Goal: Transaction & Acquisition: Purchase product/service

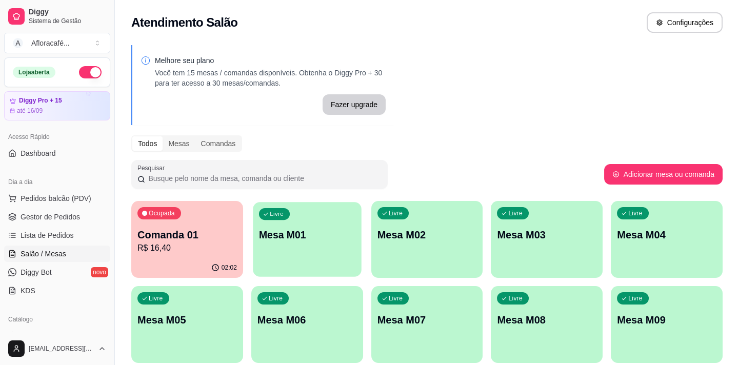
click at [313, 220] on div "Livre Mesa M01" at bounding box center [307, 233] width 108 height 63
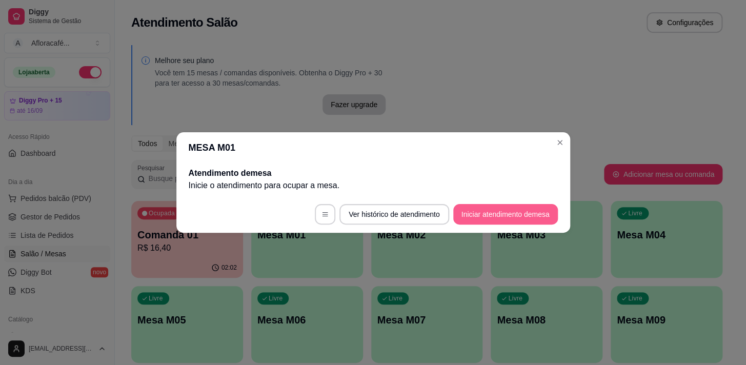
click at [472, 219] on button "Iniciar atendimento de mesa" at bounding box center [505, 214] width 105 height 21
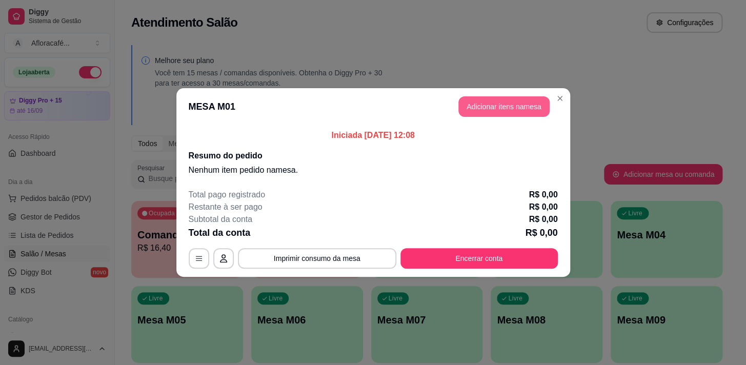
click at [486, 106] on button "Adicionar itens na mesa" at bounding box center [504, 106] width 91 height 21
click at [292, 50] on div "Sopas e Caldos Bebidas quentes Bebidas Geladas Pratos salgados / sanduíches e P…" at bounding box center [265, 50] width 501 height 79
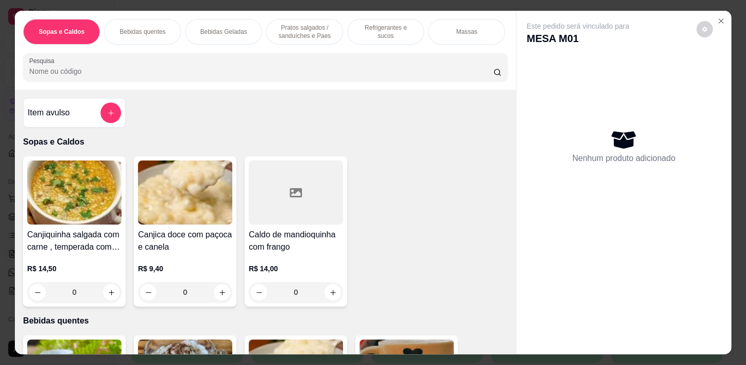
click at [278, 70] on input "Pesquisa" at bounding box center [261, 71] width 464 height 10
click at [477, 37] on div "Massas" at bounding box center [466, 32] width 77 height 26
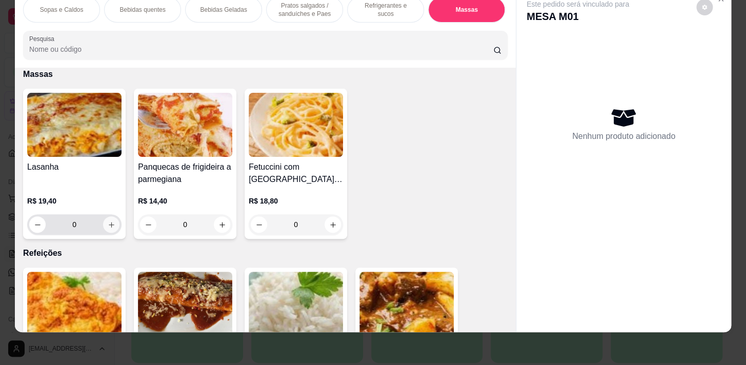
scroll to position [5423, 0]
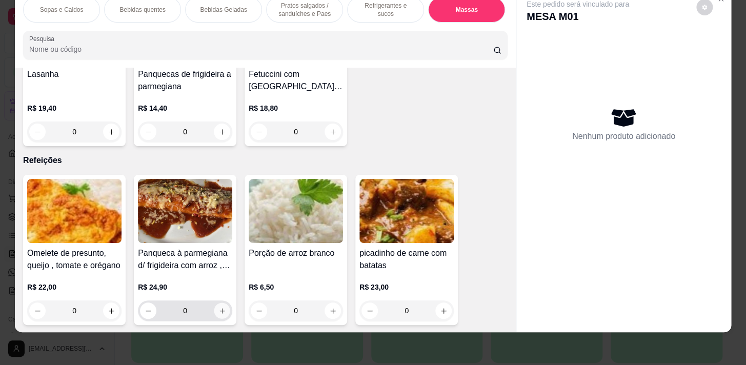
click at [220, 314] on button "increase-product-quantity" at bounding box center [222, 311] width 16 height 16
type input "1"
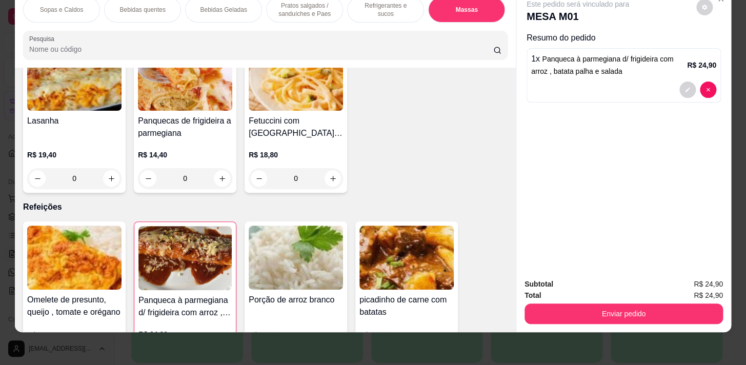
scroll to position [5330, 0]
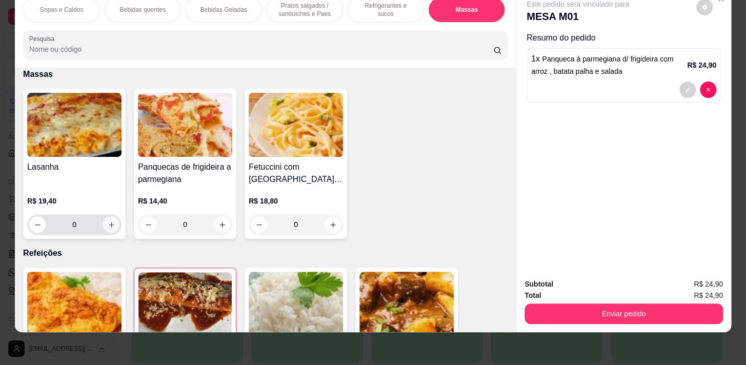
click at [109, 223] on icon "increase-product-quantity" at bounding box center [112, 225] width 8 height 8
type input "1"
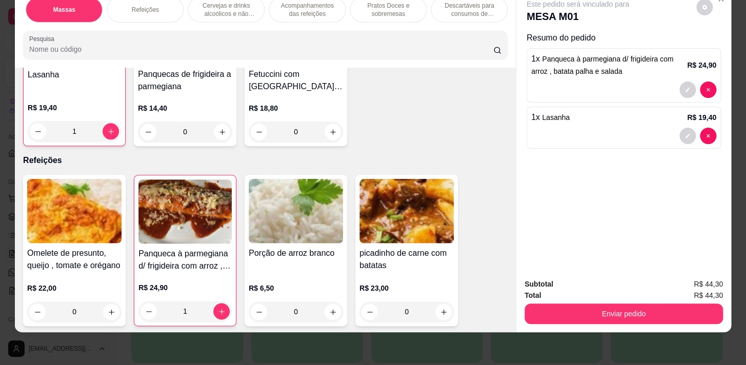
scroll to position [5516, 0]
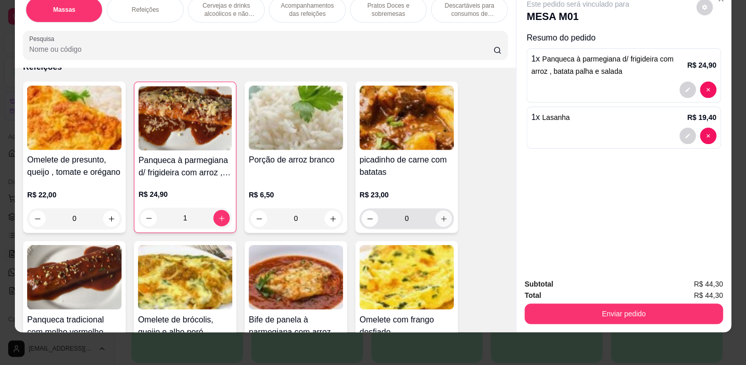
click at [440, 215] on icon "increase-product-quantity" at bounding box center [444, 219] width 8 height 8
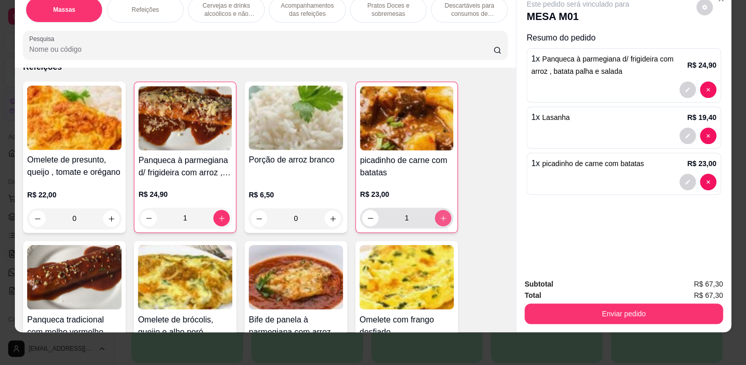
type input "1"
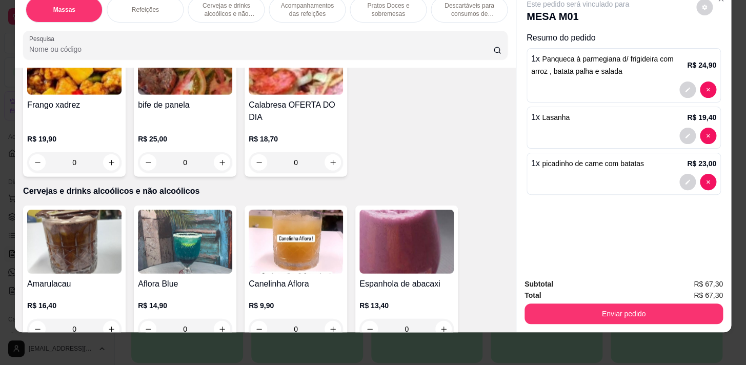
scroll to position [6076, 0]
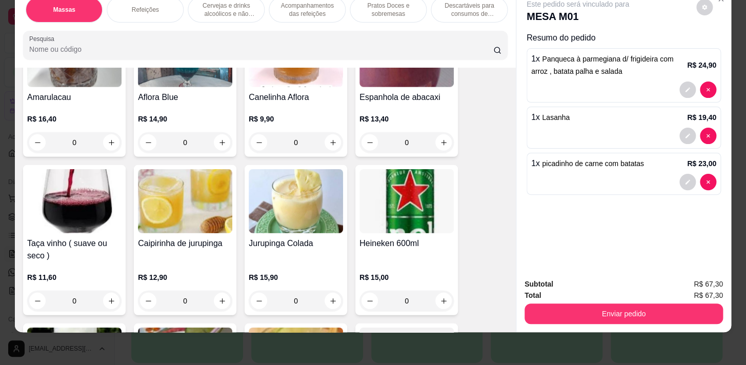
click at [110, 16] on div "Sopas e Caldos Bebidas quentes Bebidas Geladas Pratos salgados / sanduíches e P…" at bounding box center [265, 10] width 485 height 26
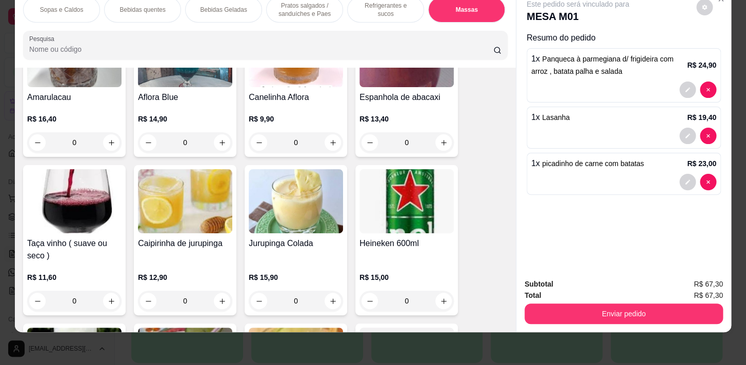
click at [356, 3] on p "Refrigerantes e sucos" at bounding box center [386, 10] width 60 height 16
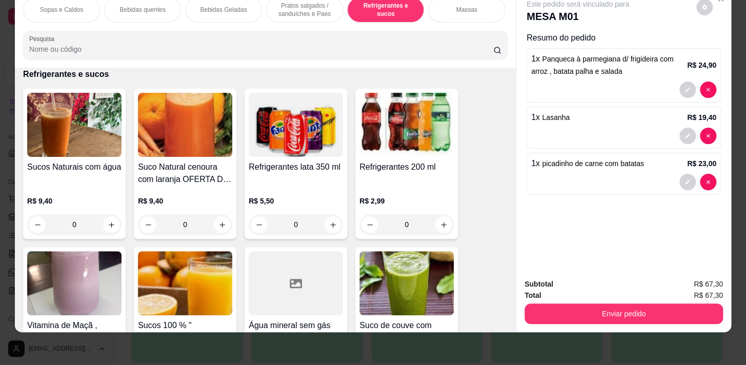
scroll to position [4557, 0]
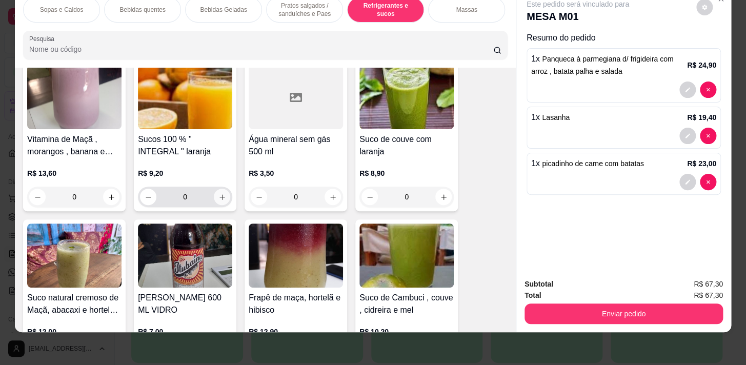
click at [219, 196] on icon "increase-product-quantity" at bounding box center [223, 197] width 8 height 8
type input "1"
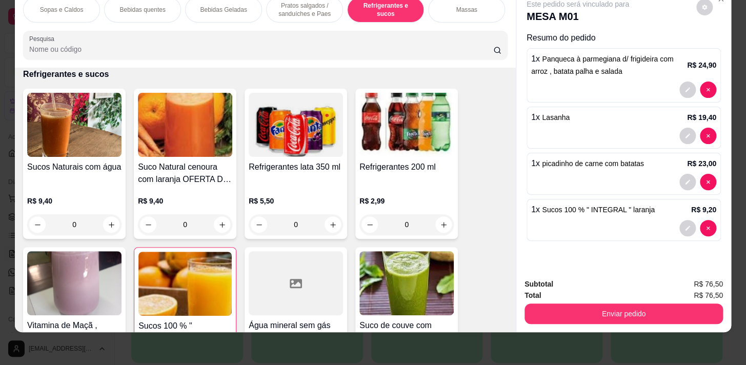
scroll to position [4464, 0]
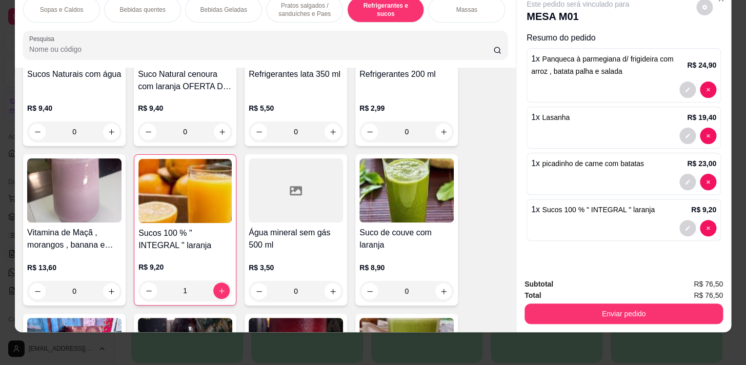
click at [335, 288] on div "0" at bounding box center [296, 291] width 94 height 21
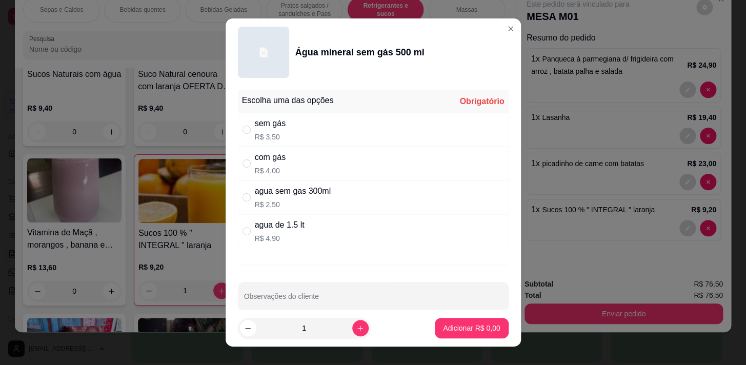
click at [303, 161] on div "com gás R$ 4,00" at bounding box center [373, 164] width 271 height 34
radio input "true"
click at [446, 320] on button "Adicionar R$ 4,00" at bounding box center [471, 328] width 73 height 21
type input "1"
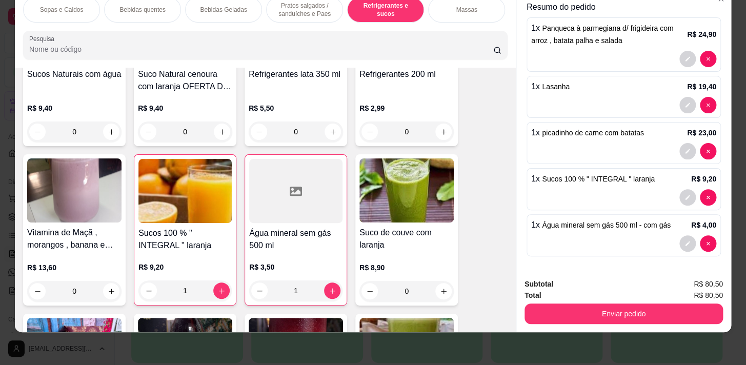
scroll to position [0, 0]
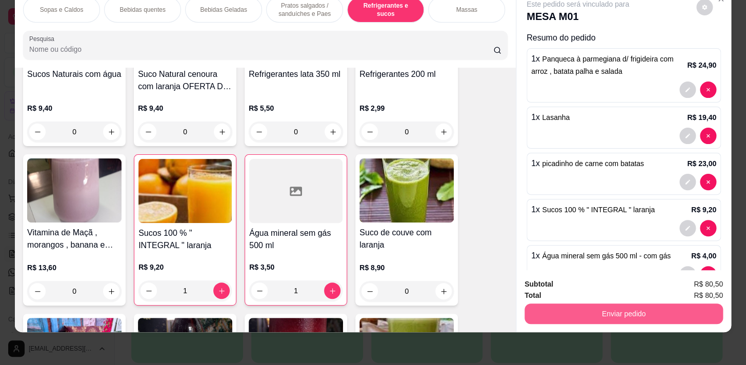
click at [578, 313] on button "Enviar pedido" at bounding box center [624, 314] width 199 height 21
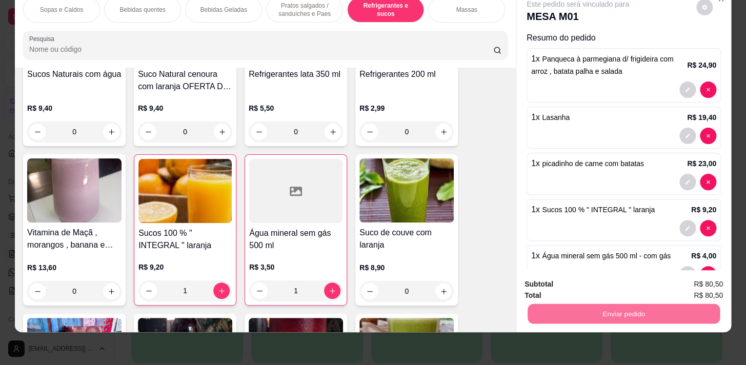
click at [582, 279] on button "Não registrar e enviar pedido" at bounding box center [590, 281] width 107 height 19
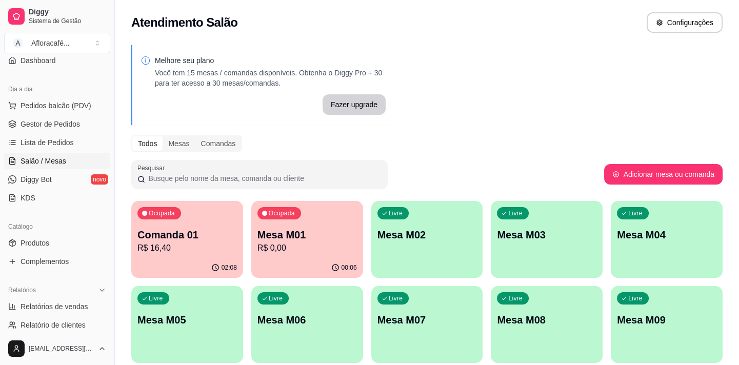
scroll to position [140, 0]
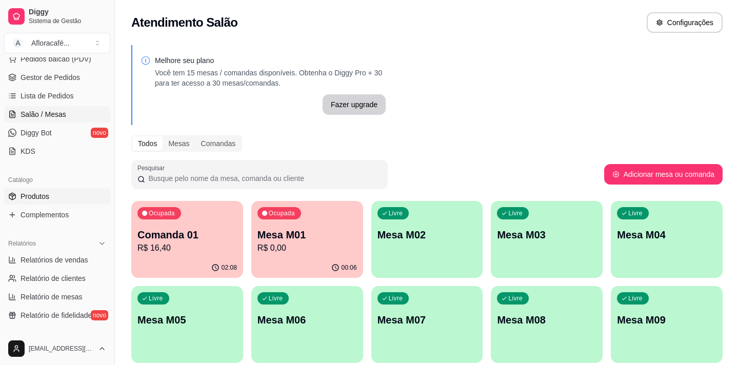
click at [73, 202] on link "Produtos" at bounding box center [57, 196] width 106 height 16
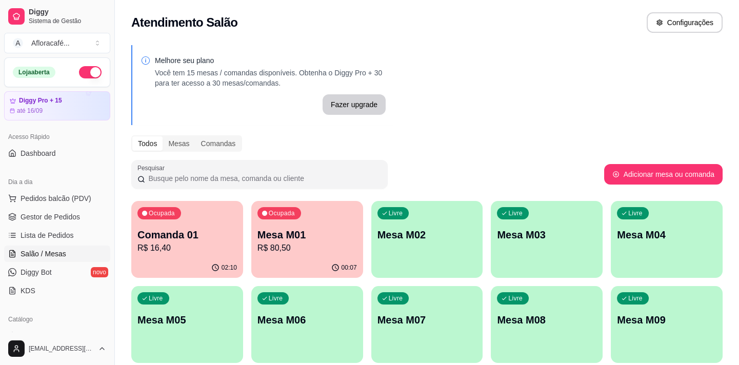
scroll to position [140, 0]
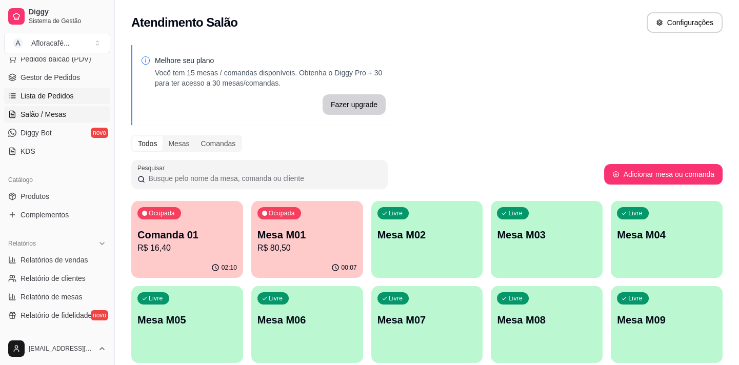
click at [51, 97] on span "Lista de Pedidos" at bounding box center [47, 96] width 53 height 10
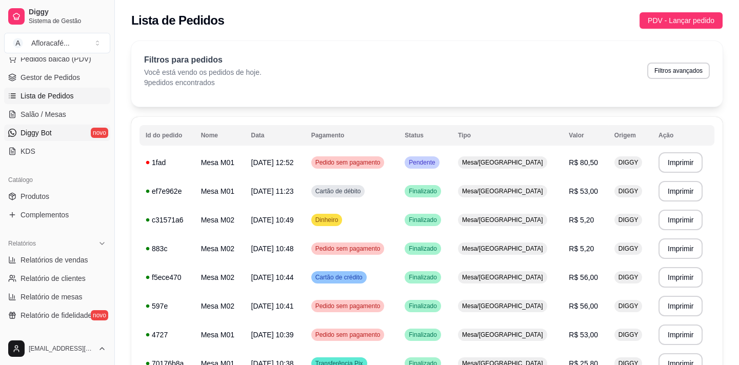
click at [51, 137] on link "Diggy Bot novo" at bounding box center [57, 133] width 106 height 16
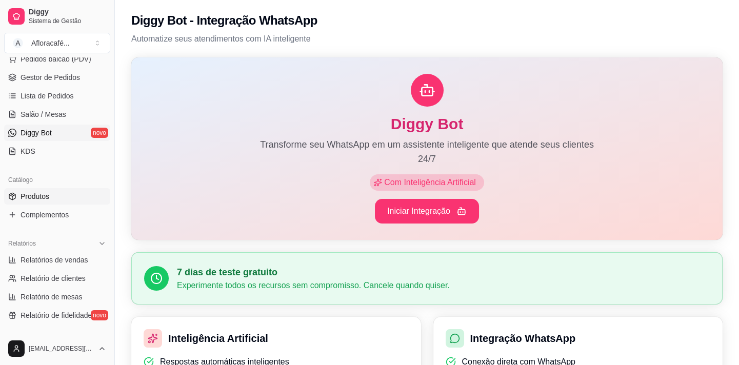
click at [59, 196] on link "Produtos" at bounding box center [57, 196] width 106 height 16
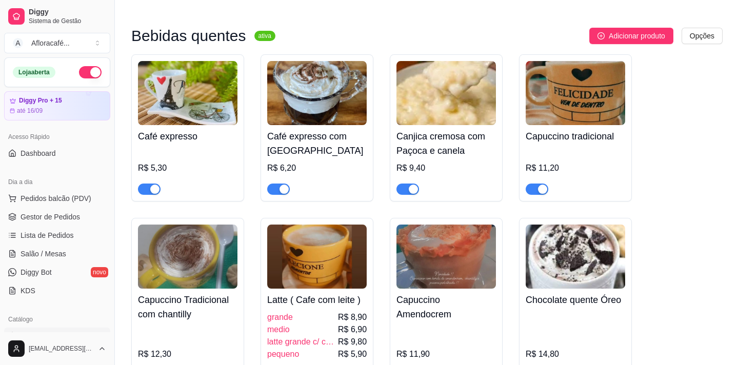
scroll to position [420, 0]
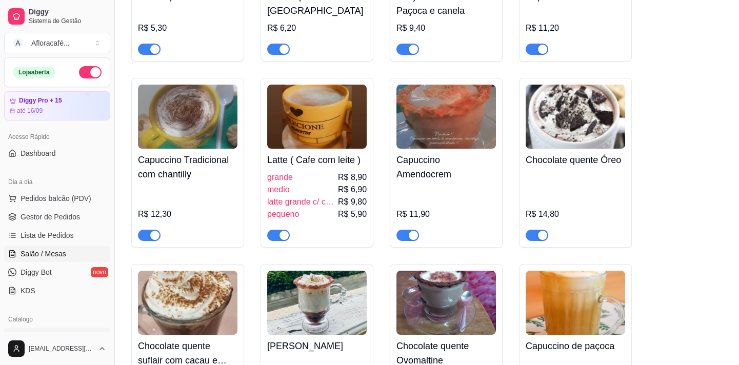
click at [67, 260] on link "Salão / Mesas" at bounding box center [57, 254] width 106 height 16
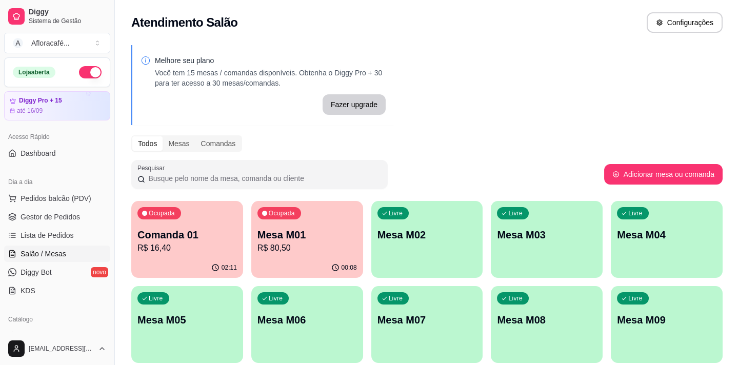
click at [412, 245] on div "Livre Mesa M02" at bounding box center [427, 233] width 112 height 65
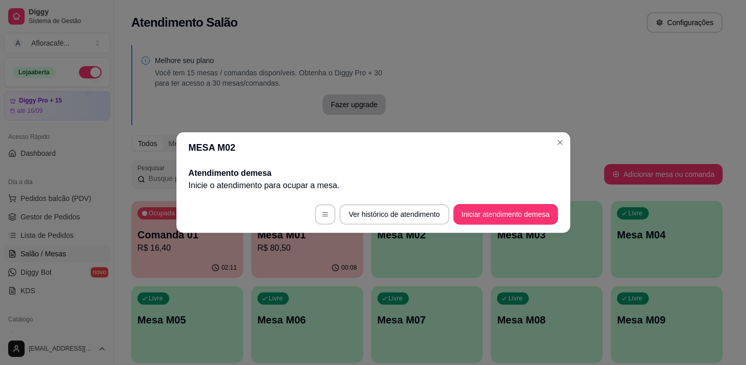
click at [528, 210] on button "Iniciar atendimento de mesa" at bounding box center [505, 214] width 105 height 21
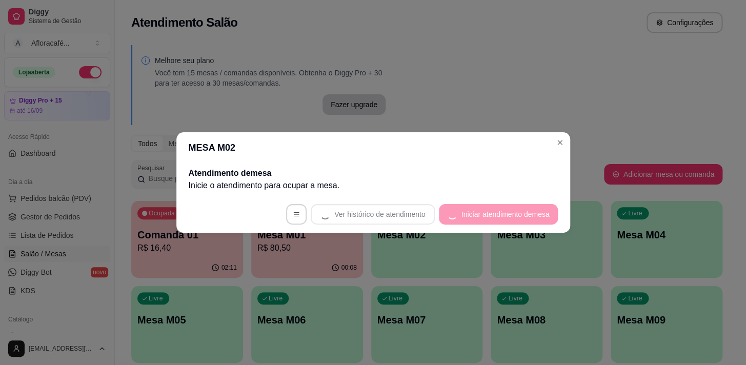
click at [524, 219] on footer "Ver histórico de atendimento Iniciar atendimento de mesa" at bounding box center [373, 214] width 394 height 37
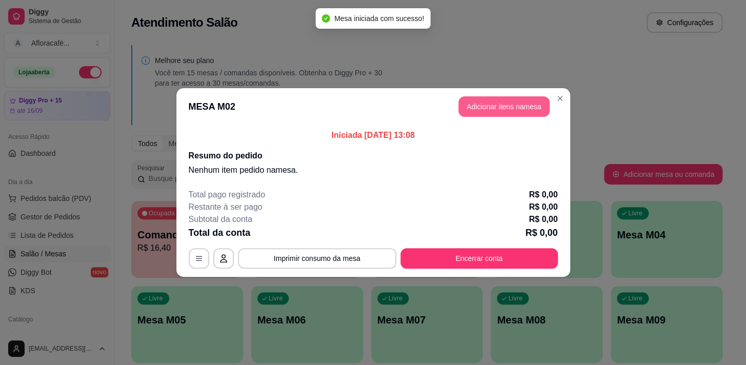
click at [548, 109] on button "Adicionar itens na mesa" at bounding box center [504, 106] width 91 height 21
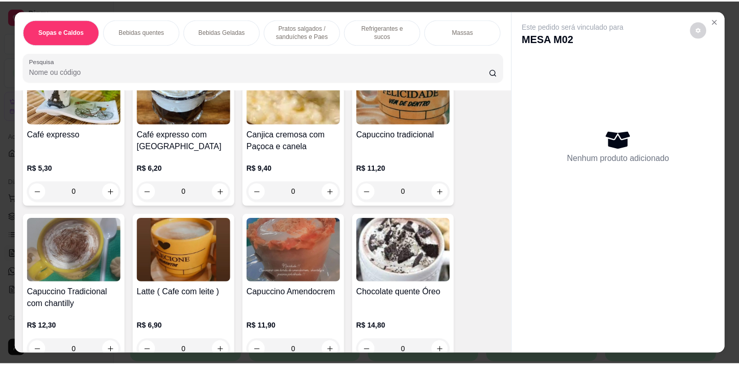
scroll to position [326, 0]
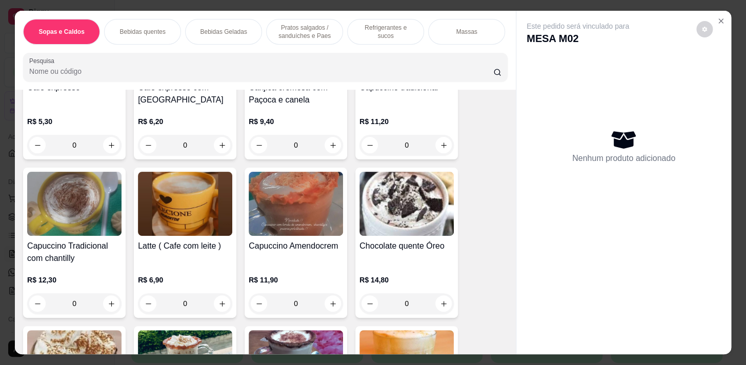
click at [215, 307] on div "0" at bounding box center [185, 303] width 94 height 21
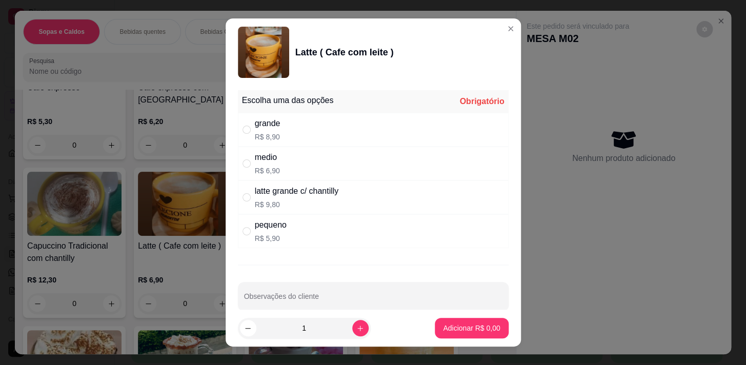
click at [303, 138] on div "grande R$ 8,90" at bounding box center [373, 130] width 271 height 34
radio input "true"
click at [446, 325] on p "Adicionar R$ 8,90" at bounding box center [471, 329] width 55 height 10
type input "1"
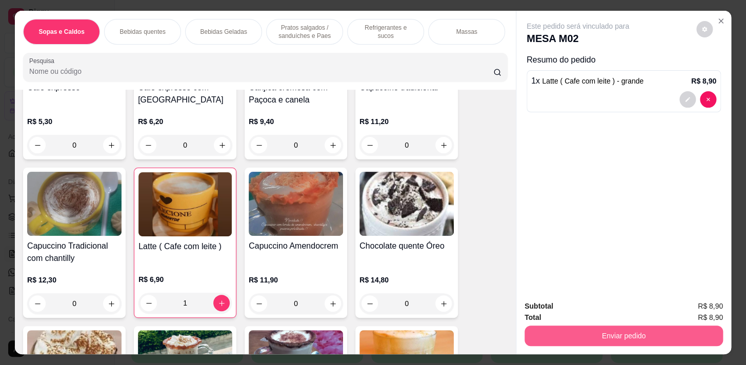
click at [611, 326] on button "Enviar pedido" at bounding box center [624, 336] width 199 height 21
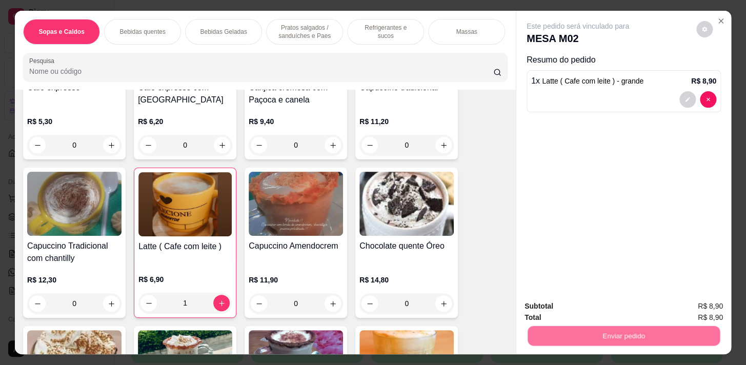
click at [602, 306] on button "Não registrar e enviar pedido" at bounding box center [590, 307] width 104 height 19
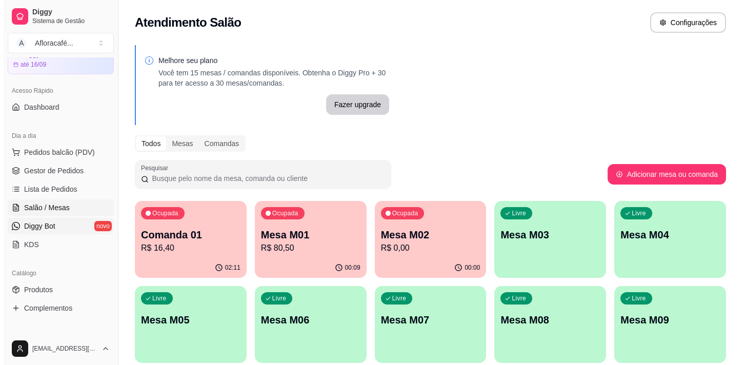
scroll to position [0, 0]
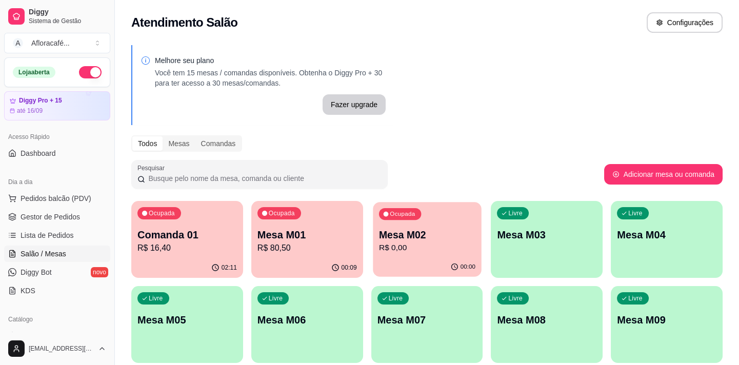
click at [467, 226] on div "Ocupada Mesa M02 R$ 0,00" at bounding box center [427, 229] width 108 height 55
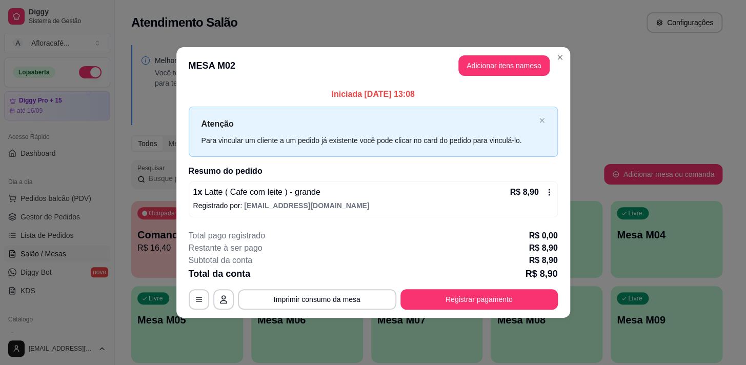
click at [211, 303] on div "**********" at bounding box center [373, 299] width 369 height 21
click at [227, 300] on icon "button" at bounding box center [224, 299] width 8 height 8
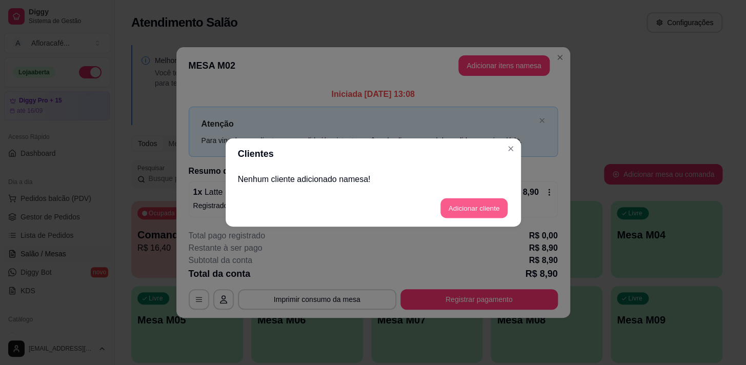
click at [471, 205] on button "Adicionar cliente" at bounding box center [474, 209] width 67 height 20
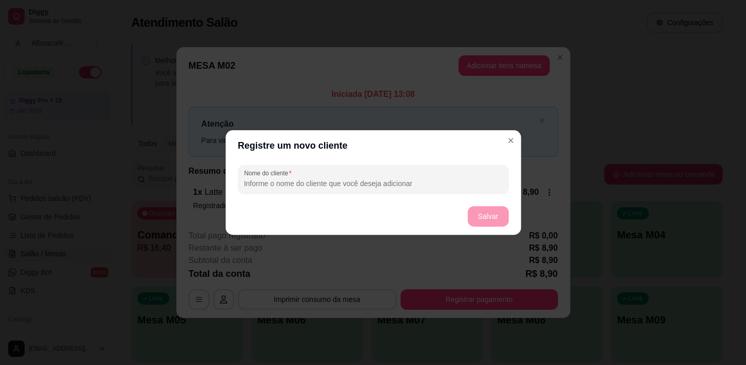
click at [459, 180] on input "Nome do cliente" at bounding box center [373, 184] width 259 height 10
type input "raquel"
click at [491, 216] on button "Salvar" at bounding box center [488, 216] width 41 height 21
